Goal: Register for event/course

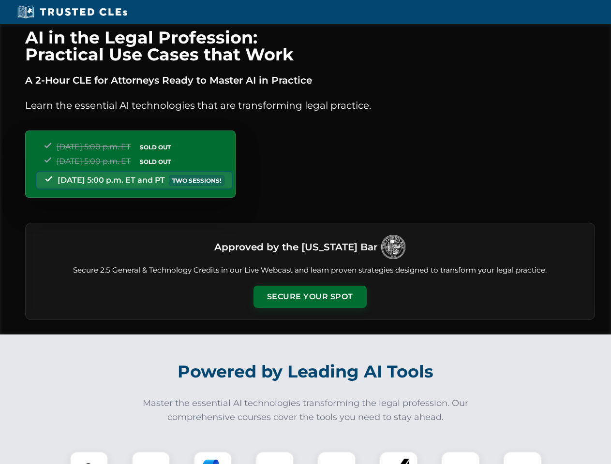
click at [310, 297] on button "Secure Your Spot" at bounding box center [309, 297] width 113 height 22
click at [89, 458] on img at bounding box center [89, 471] width 28 height 28
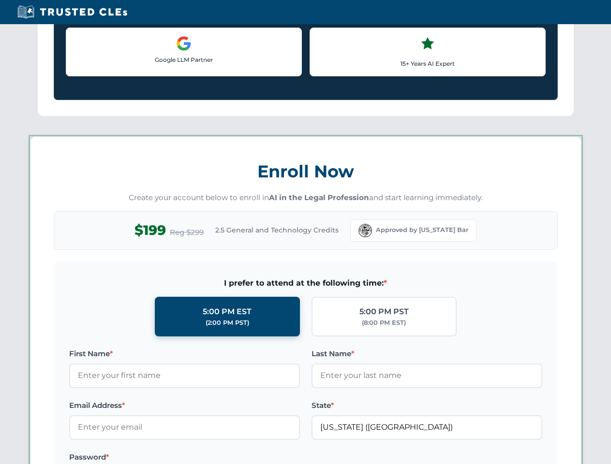
click at [213, 458] on label "Password *" at bounding box center [184, 458] width 231 height 12
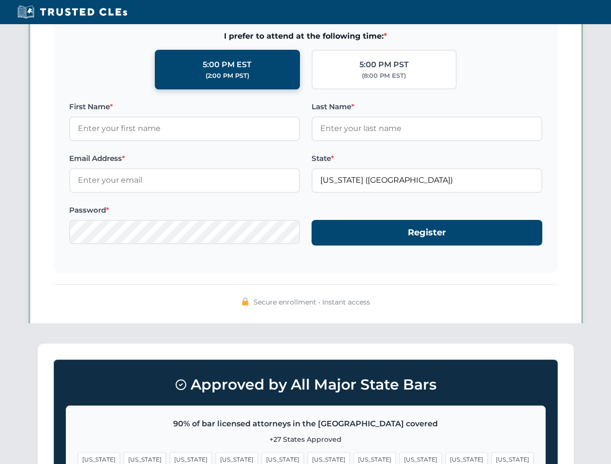
click at [445, 458] on span "[US_STATE]" at bounding box center [466, 460] width 42 height 14
